Goal: Task Accomplishment & Management: Manage account settings

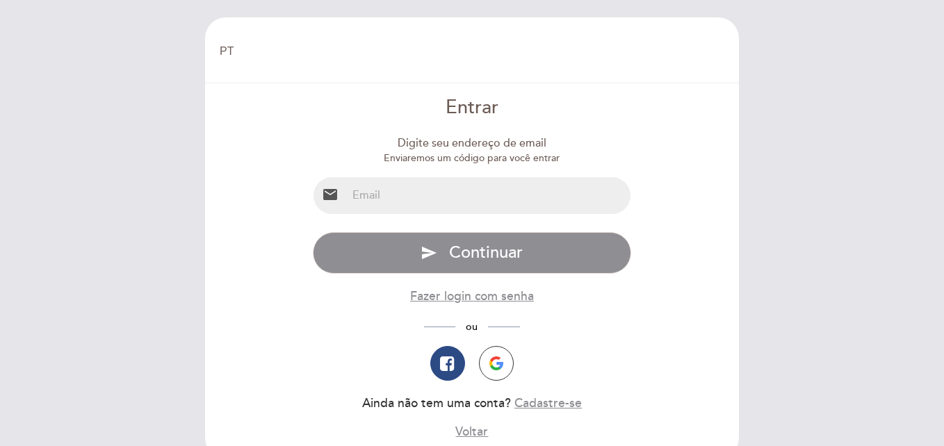
select select "pt"
click at [387, 203] on input "email" at bounding box center [489, 195] width 284 height 37
type input "[EMAIL_ADDRESS][DOMAIN_NAME]"
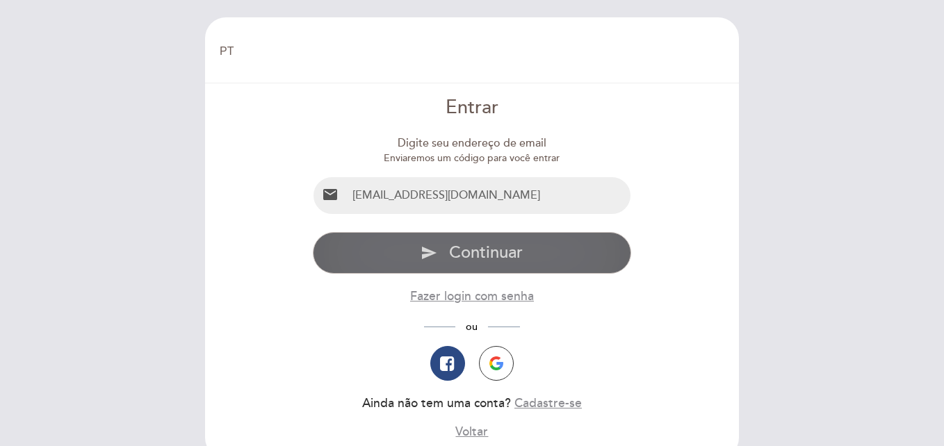
click at [423, 250] on icon "send" at bounding box center [429, 253] width 17 height 17
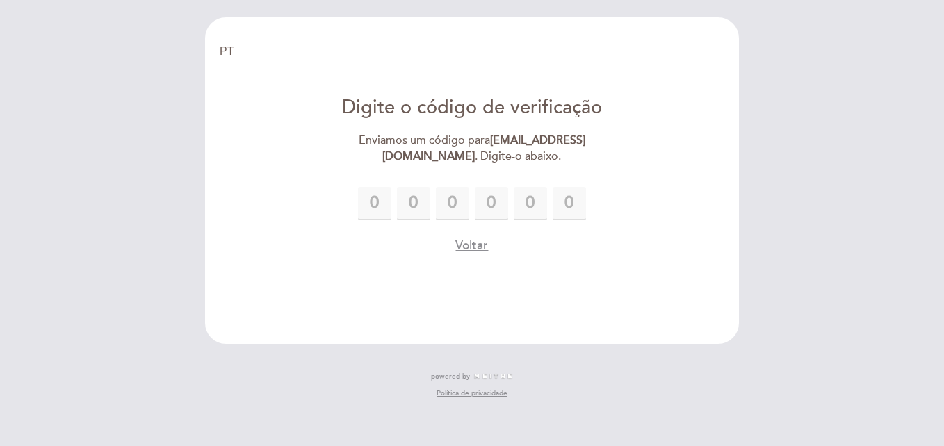
type input "3"
type input "9"
type input "6"
type input "1"
type input "3"
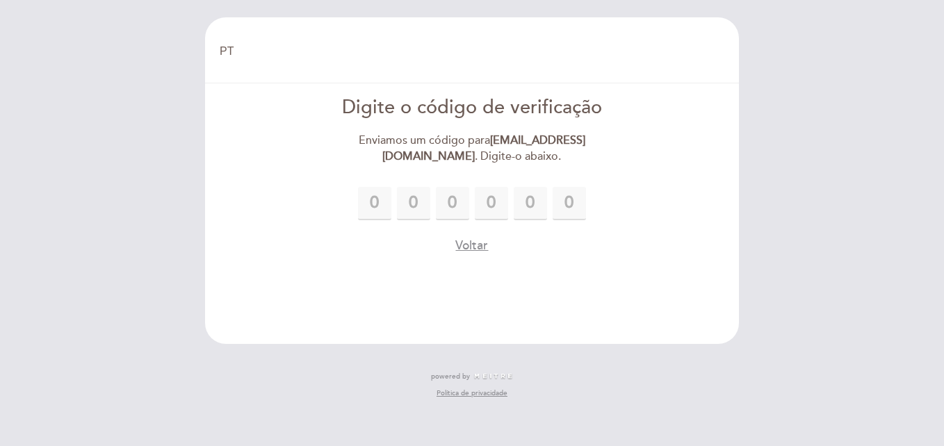
type input "7"
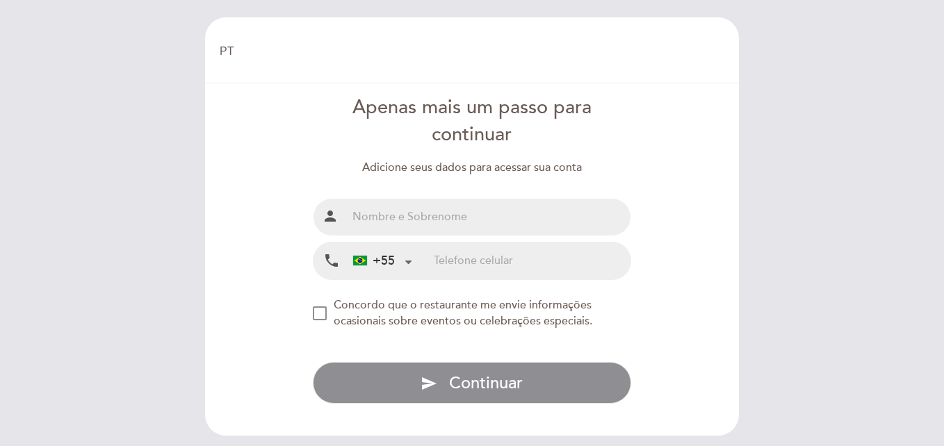
click at [433, 219] on input "text" at bounding box center [489, 217] width 284 height 37
type input "[PERSON_NAME]"
click at [286, 232] on form "Apenas mais um passo para continuar Adicione seus dados para acessar sua conta …" at bounding box center [472, 249] width 515 height 309
click at [453, 263] on input "tel" at bounding box center [532, 261] width 197 height 37
type input "21991818235"
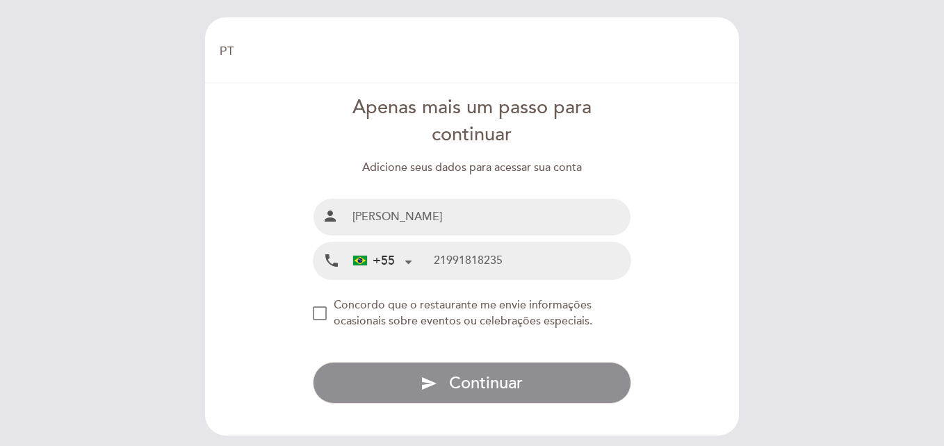
click at [318, 311] on div "NEW_MODAL_AGREE_RESTAURANT_SEND_OCCASIONAL_INFO" at bounding box center [320, 314] width 14 height 14
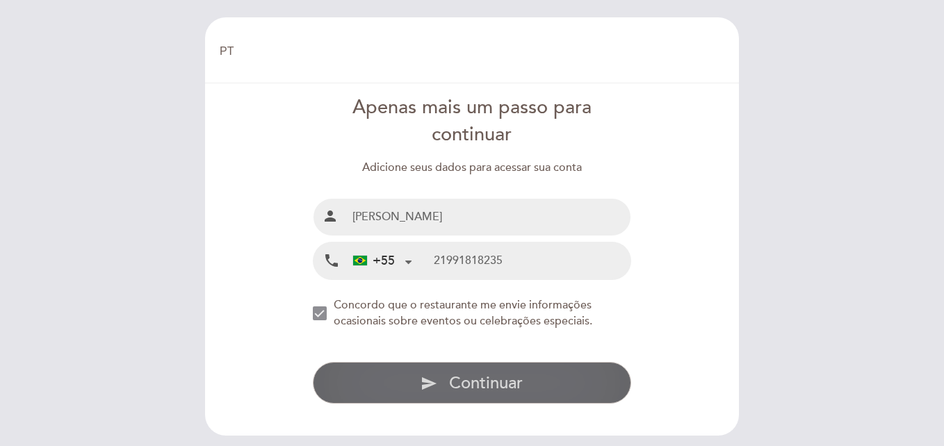
click at [379, 384] on button "send Continuar" at bounding box center [472, 383] width 319 height 42
